Goal: Information Seeking & Learning: Learn about a topic

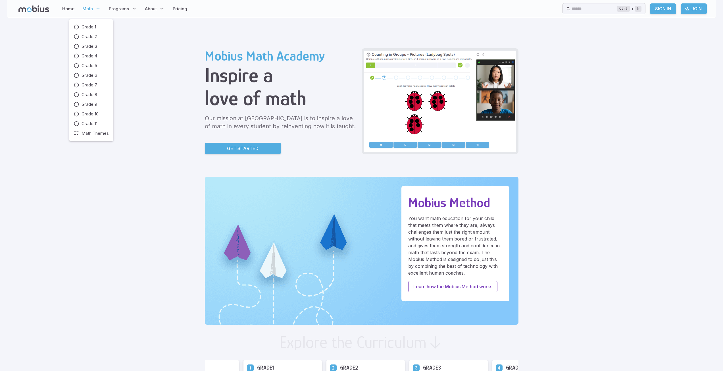
click at [85, 8] on span "Math" at bounding box center [87, 9] width 11 height 6
click at [86, 25] on span "Grade 1" at bounding box center [89, 27] width 14 height 6
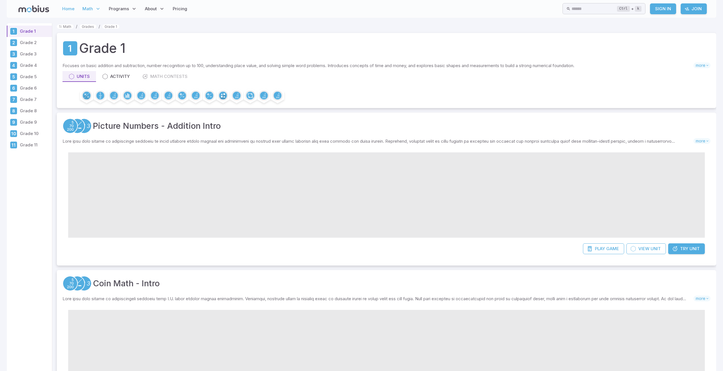
click at [68, 8] on link "Home" at bounding box center [69, 8] width 16 height 13
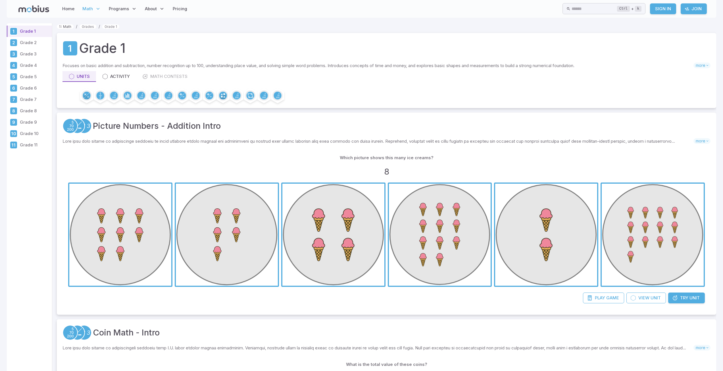
click at [68, 26] on link "Math" at bounding box center [65, 26] width 17 height 4
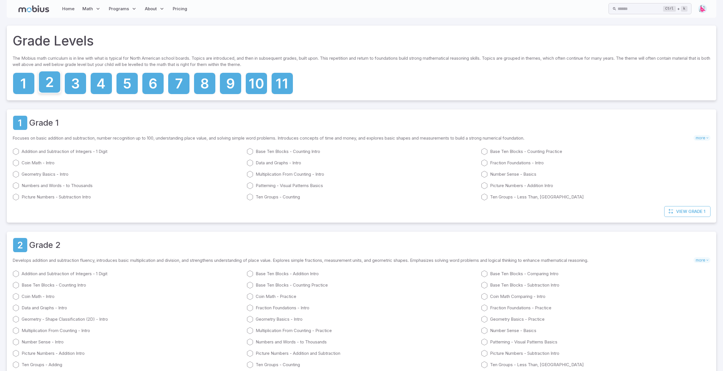
click at [52, 86] on icon at bounding box center [49, 82] width 7 height 10
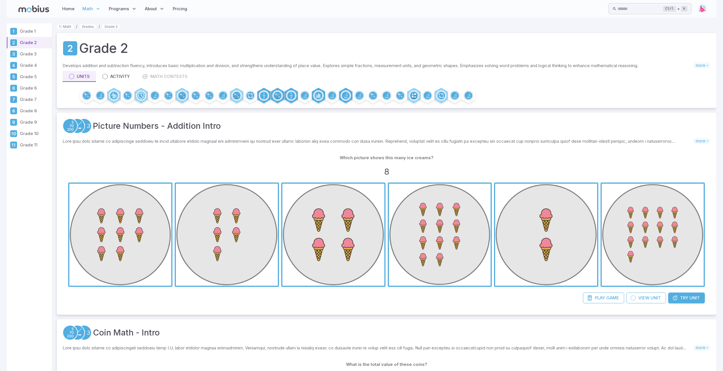
click at [704, 9] on img at bounding box center [702, 9] width 9 height 9
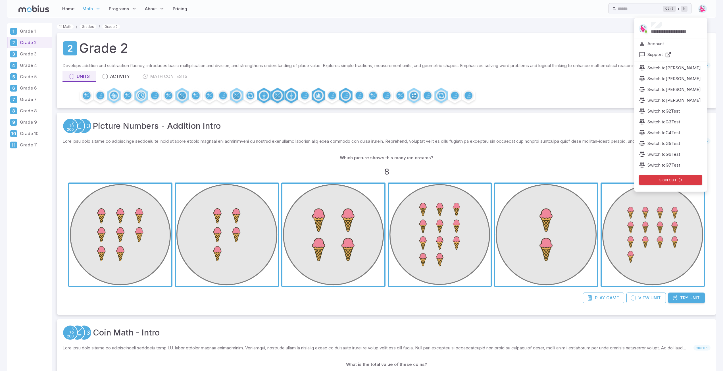
click at [654, 42] on p "Account" at bounding box center [655, 44] width 16 height 6
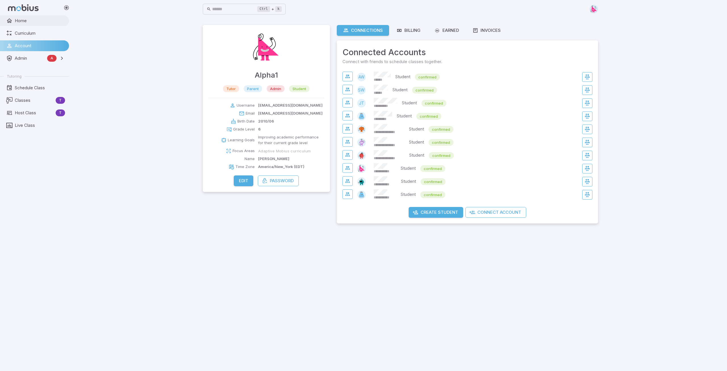
click at [22, 25] on link "Home" at bounding box center [34, 20] width 69 height 11
